Goal: Task Accomplishment & Management: Complete application form

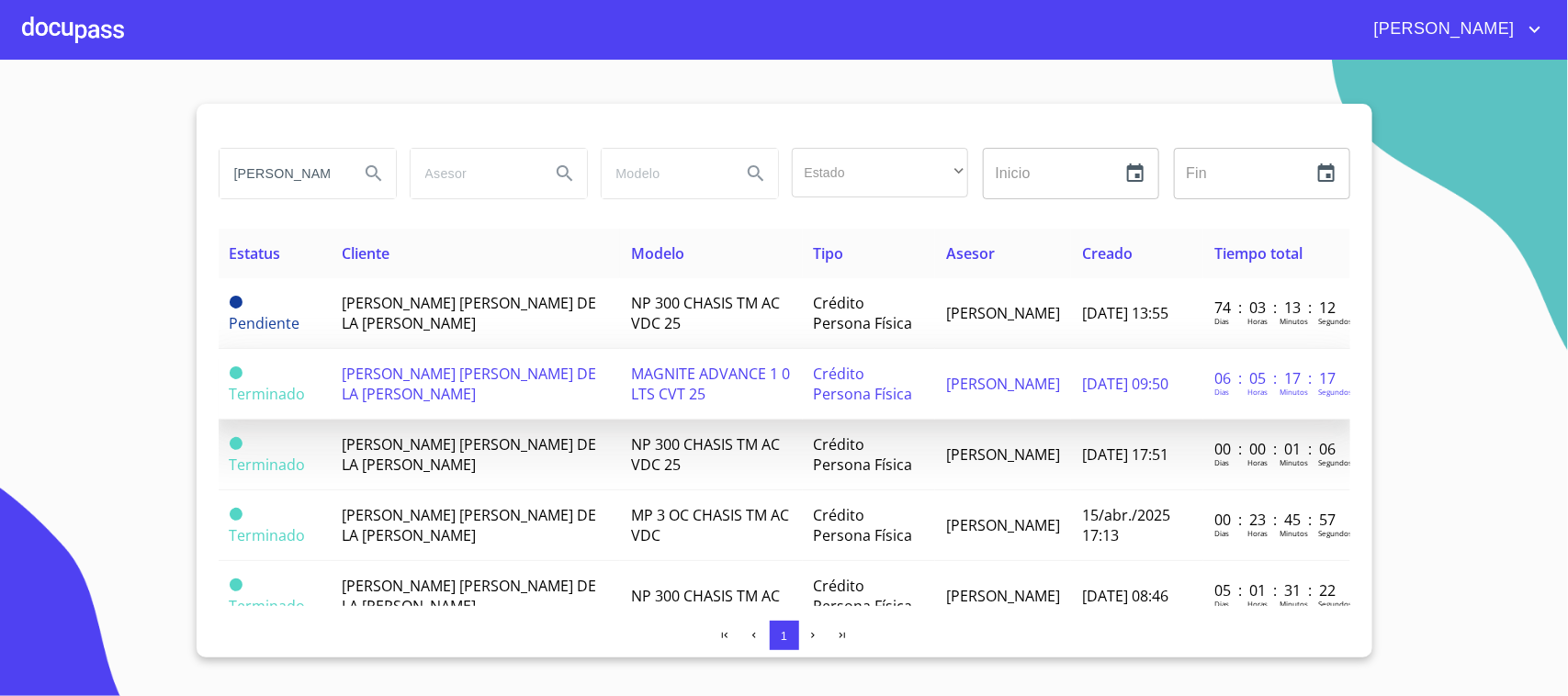
click at [436, 374] on span "[PERSON_NAME] [PERSON_NAME] DE LA [PERSON_NAME]" at bounding box center [469, 384] width 254 height 40
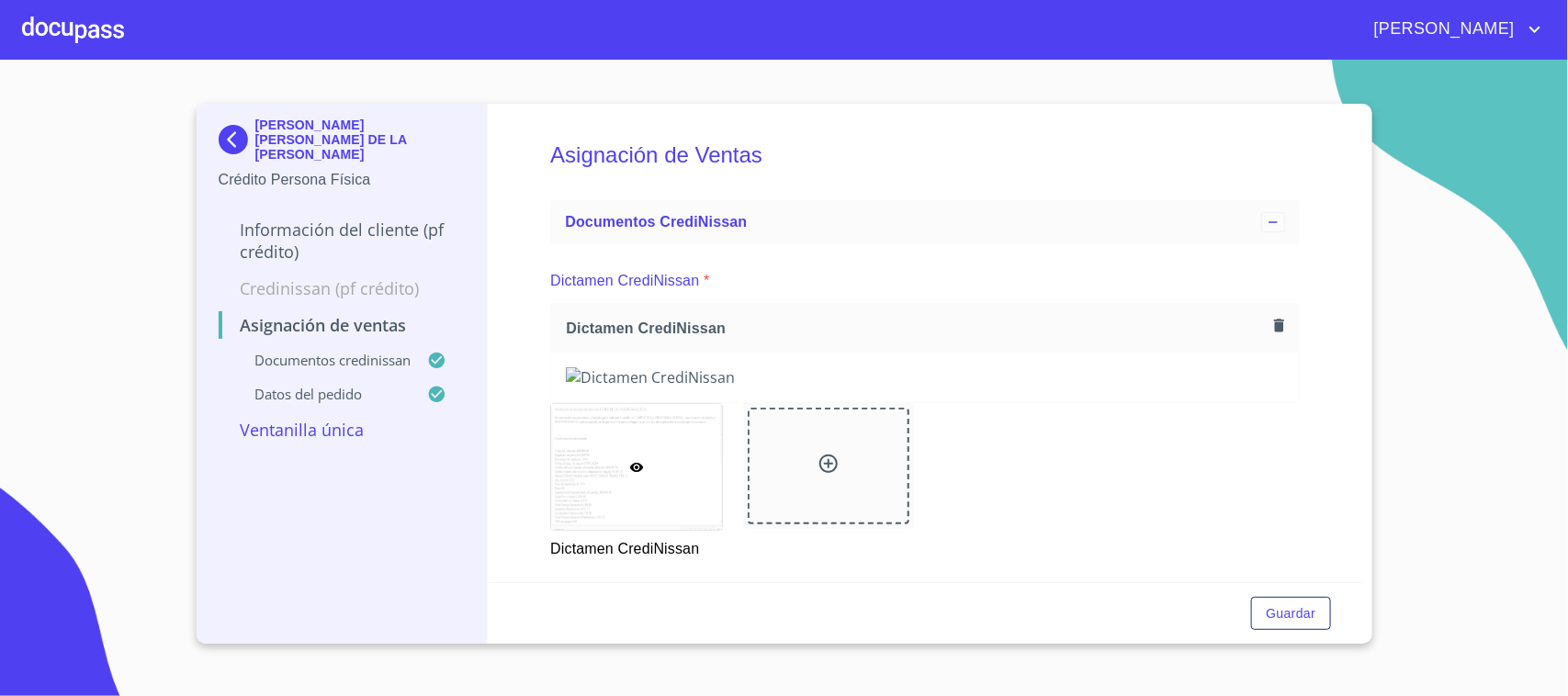
click at [90, 14] on div at bounding box center [72, 30] width 102 height 59
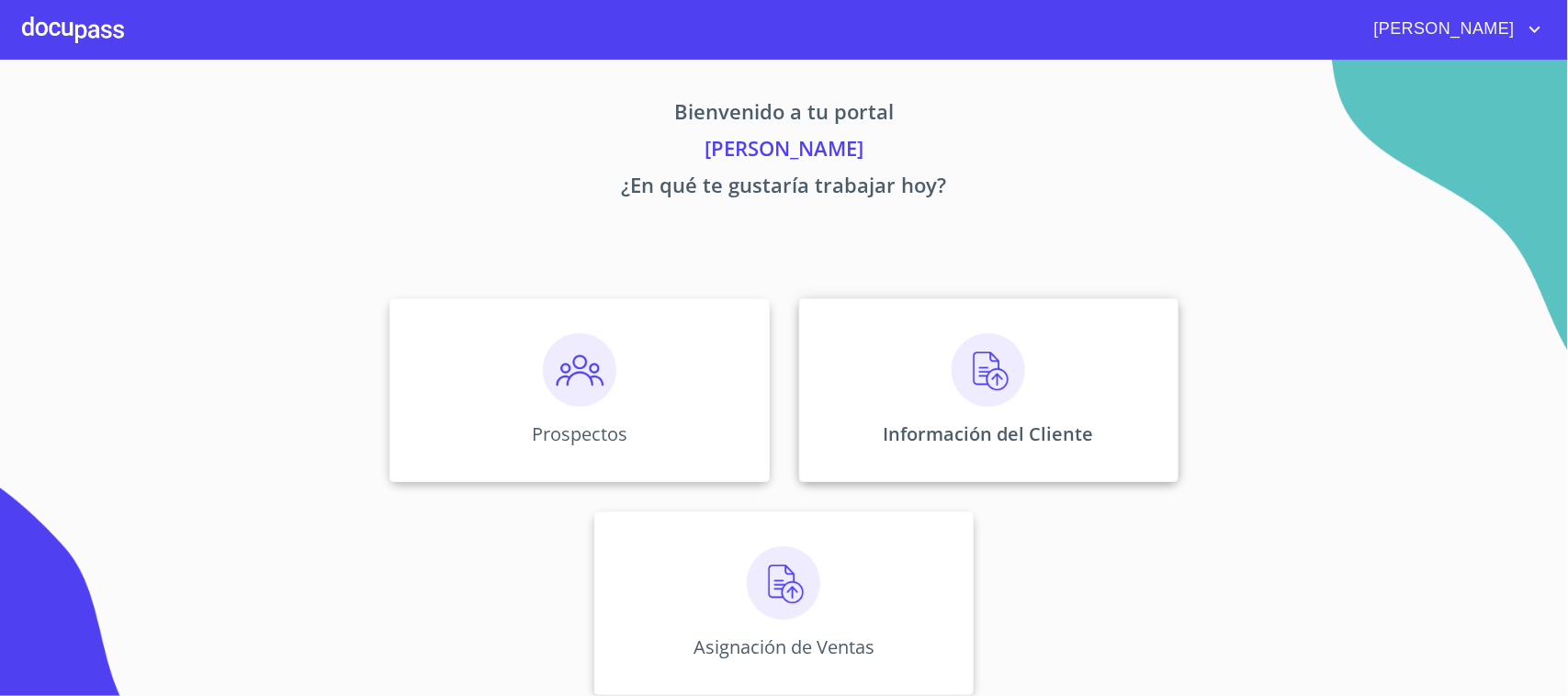
click at [896, 372] on div "Información del Cliente" at bounding box center [989, 389] width 379 height 184
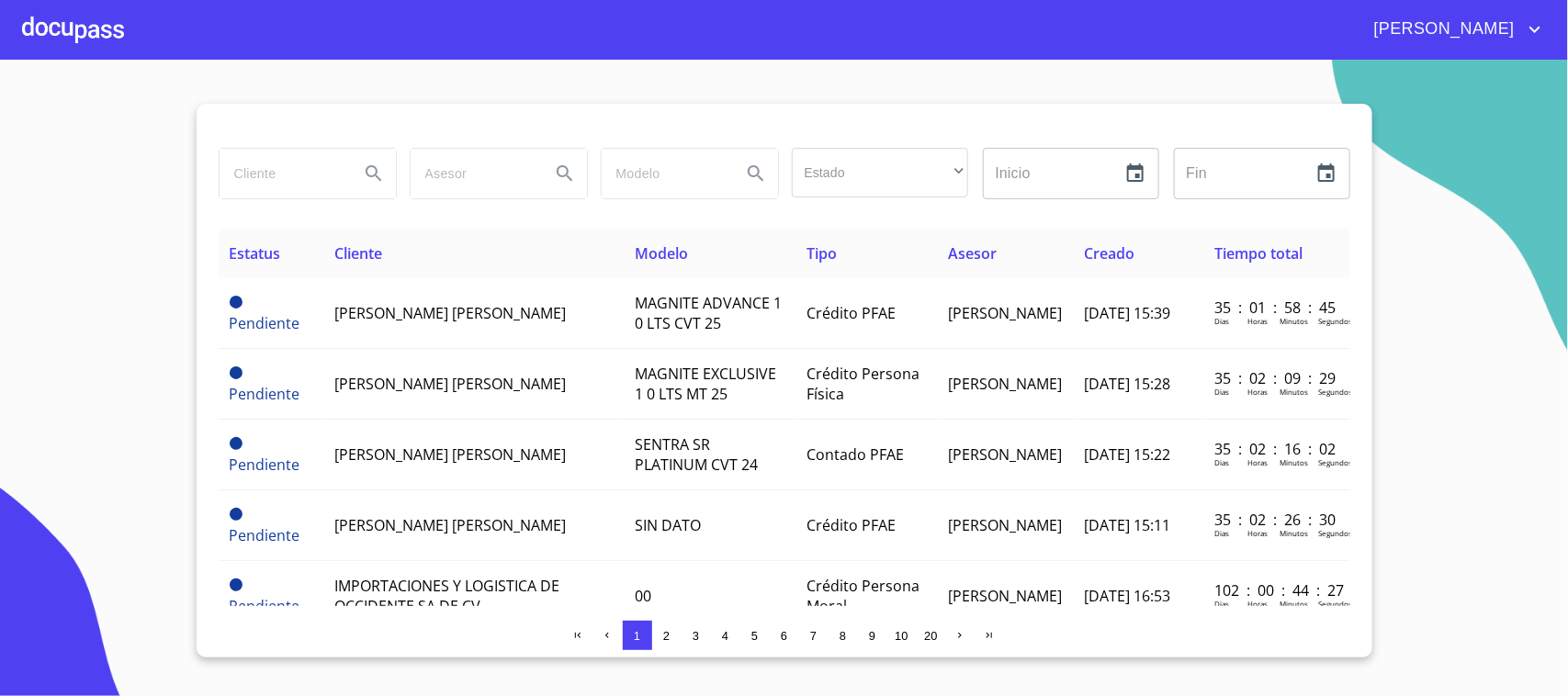
click at [332, 167] on input "search" at bounding box center [281, 173] width 125 height 50
type input "ROSA"
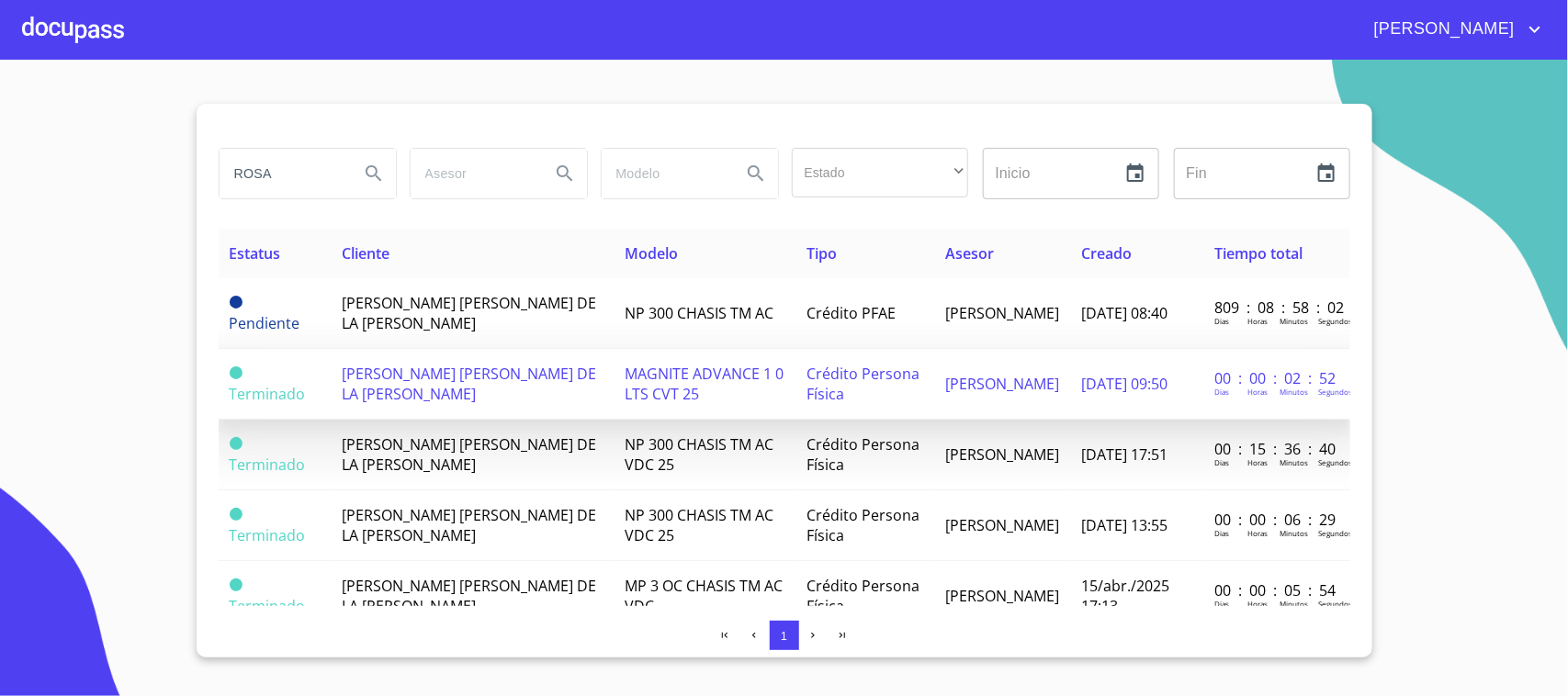
click at [409, 381] on span "[PERSON_NAME] [PERSON_NAME] DE LA [PERSON_NAME]" at bounding box center [469, 384] width 254 height 40
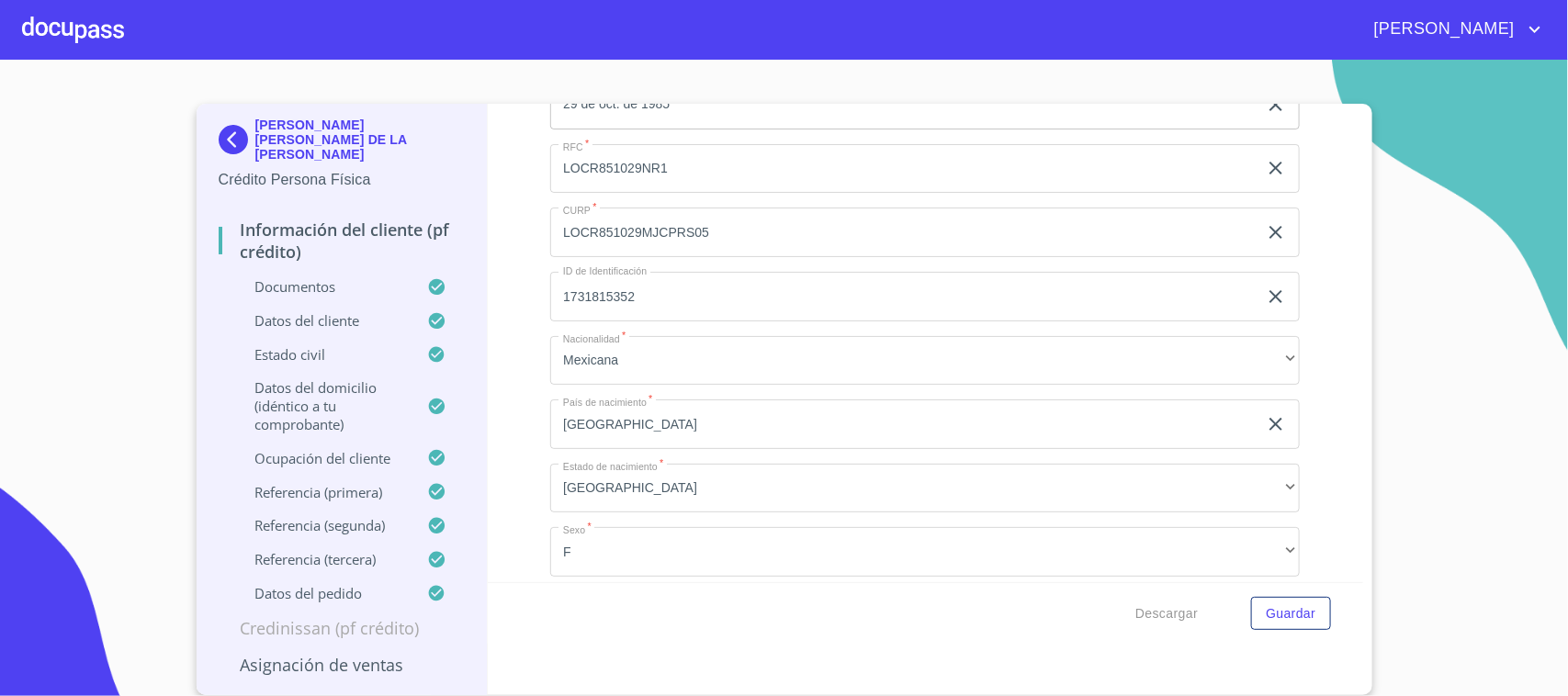
scroll to position [4850, 0]
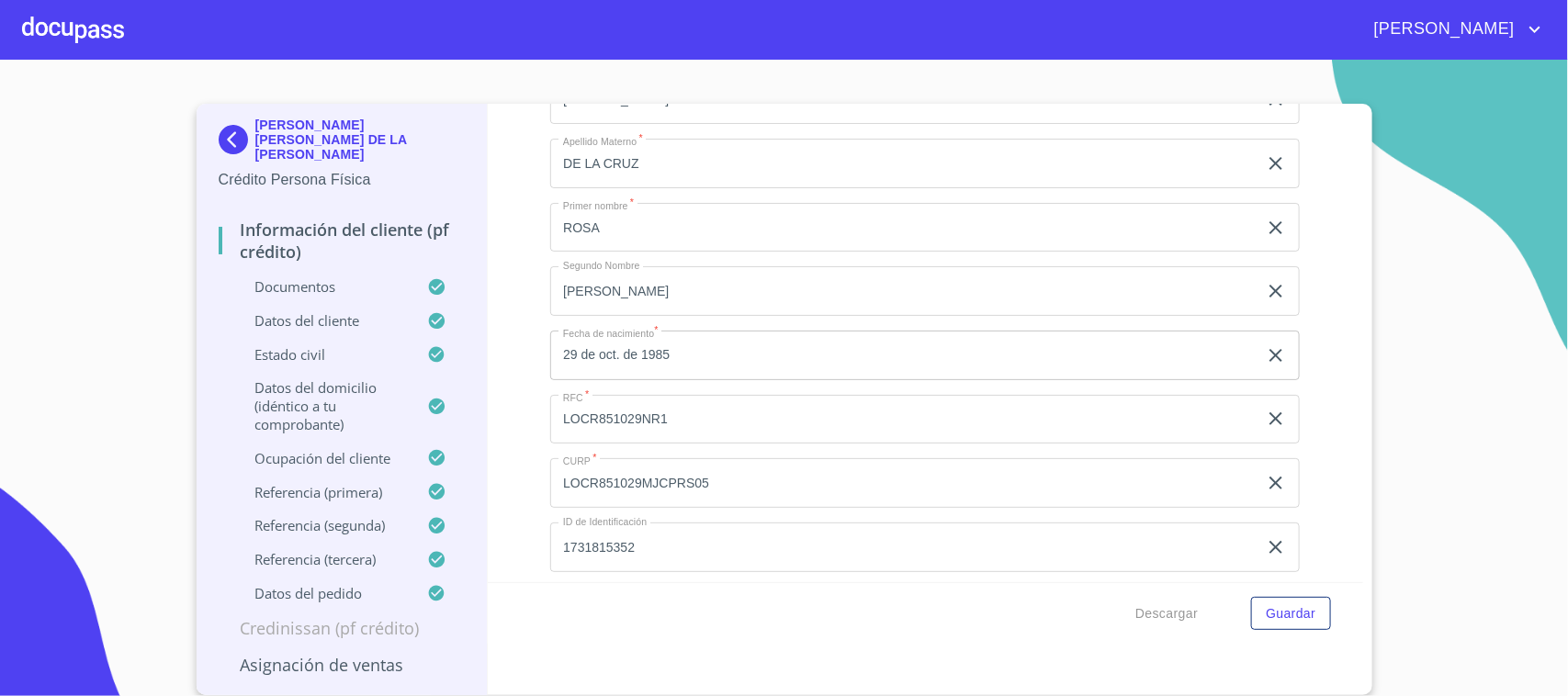
copy span "LOCR851029MJCPRS05"
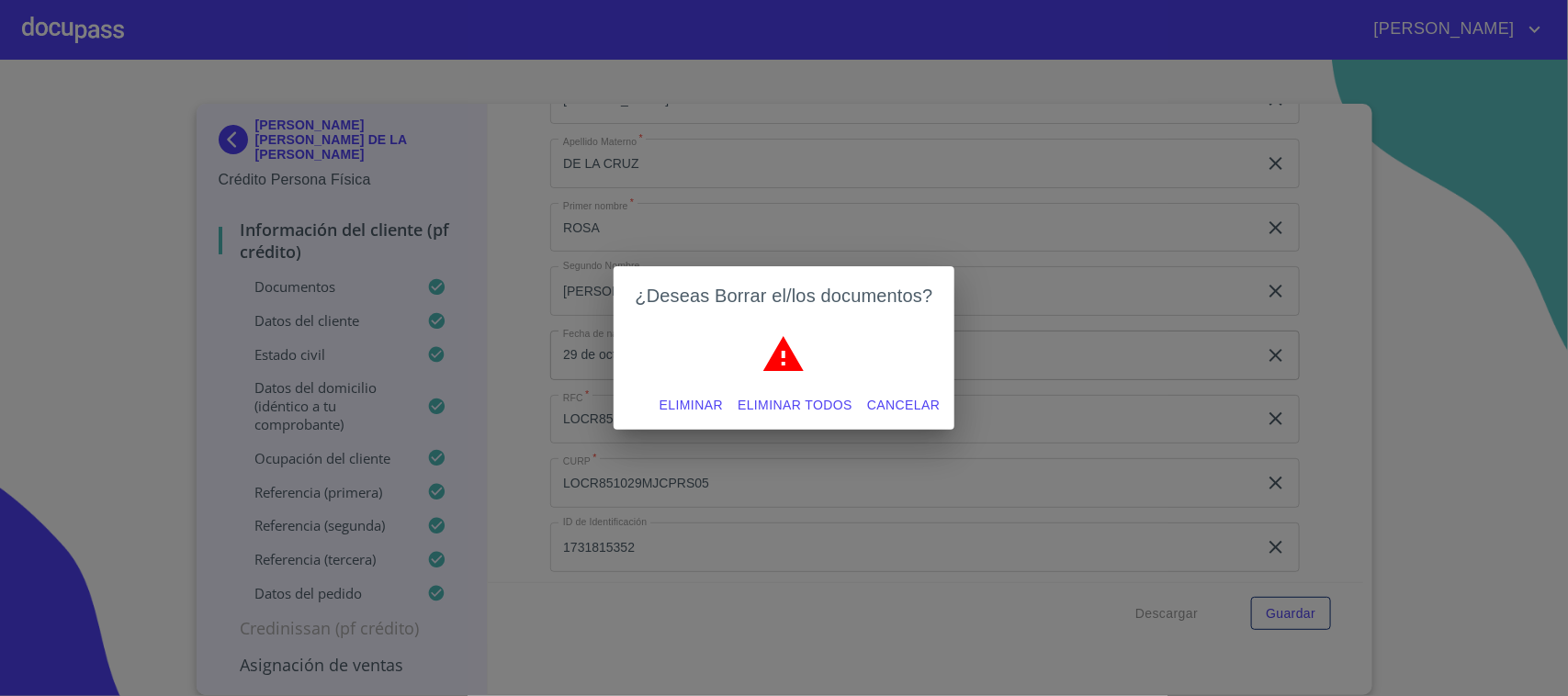
click at [681, 392] on button "Eliminar" at bounding box center [692, 406] width 78 height 34
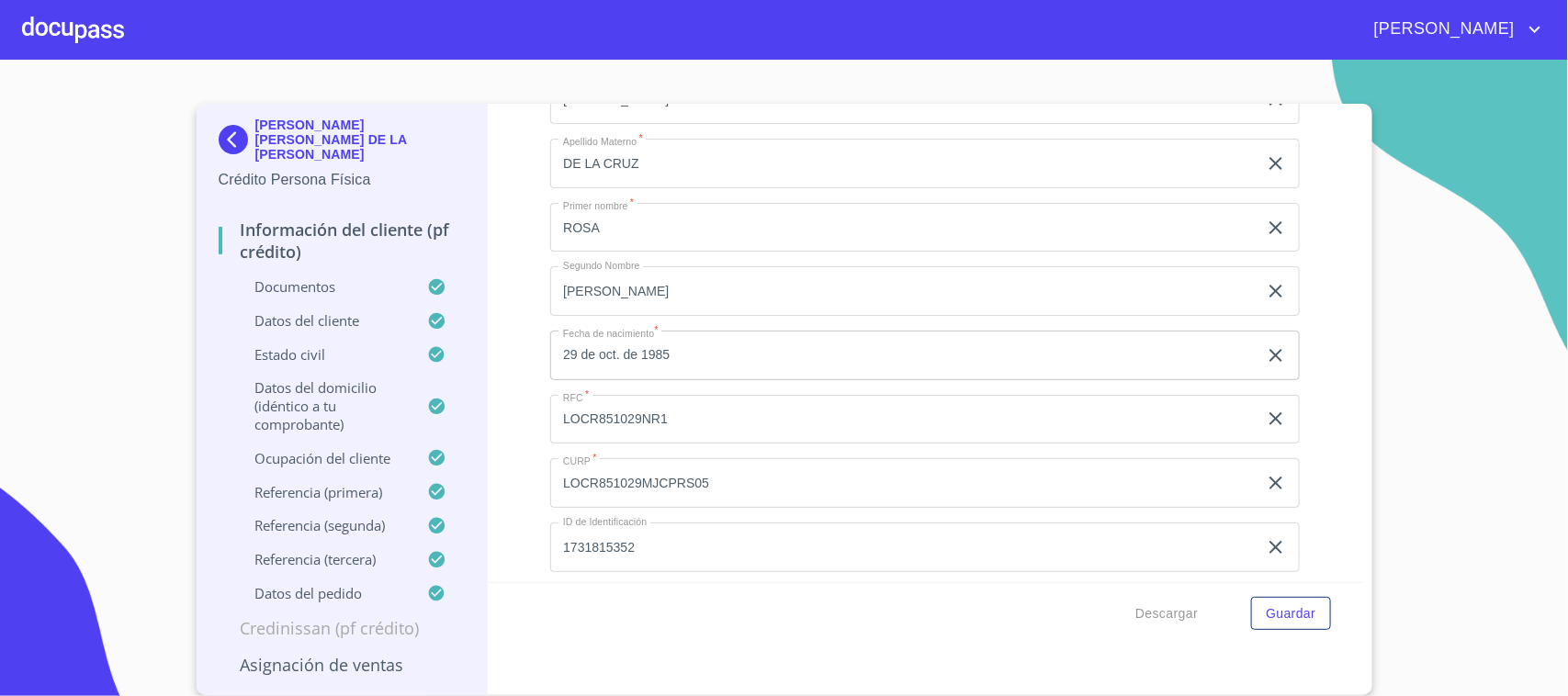
click at [1294, 608] on span "Guardar" at bounding box center [1291, 614] width 50 height 23
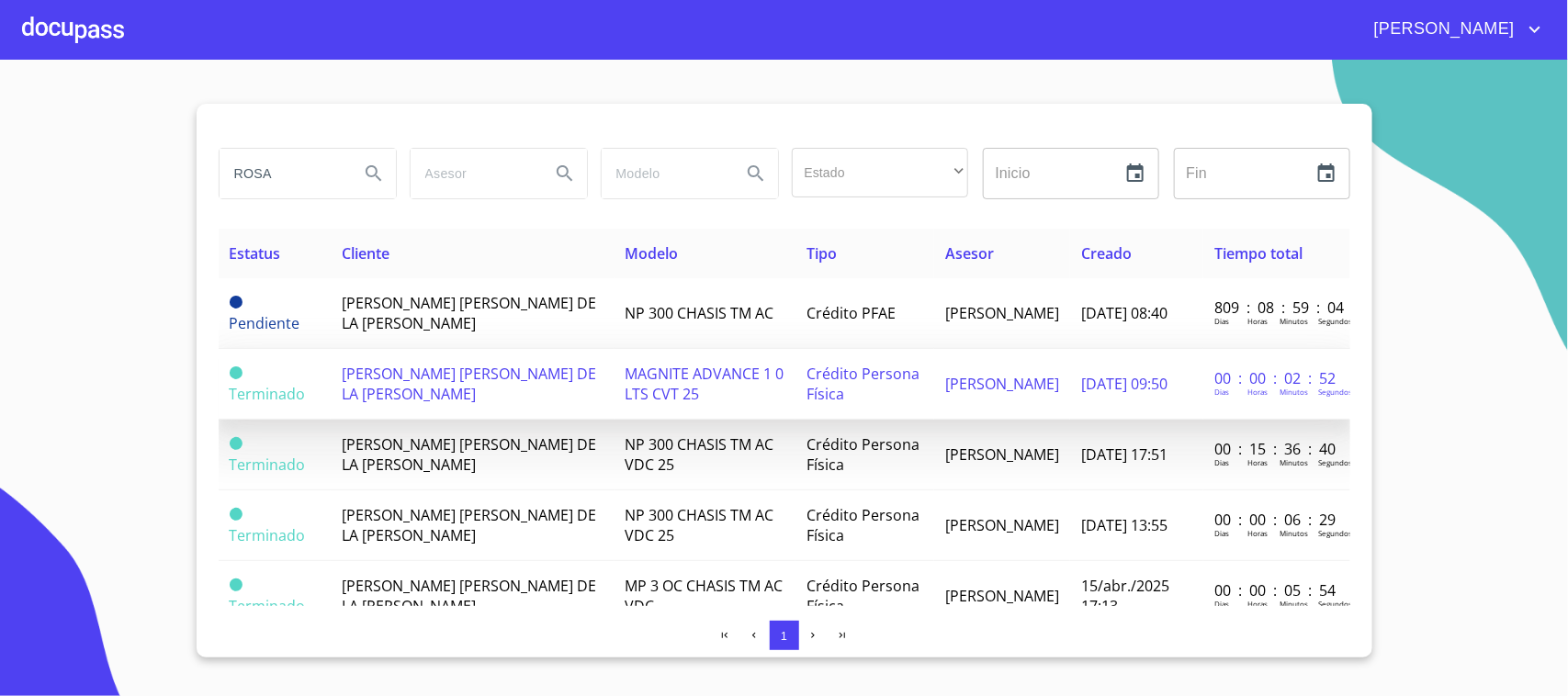
click at [436, 372] on span "[PERSON_NAME] [PERSON_NAME] DE LA [PERSON_NAME]" at bounding box center [469, 384] width 254 height 40
